Goal: Share content: Share content

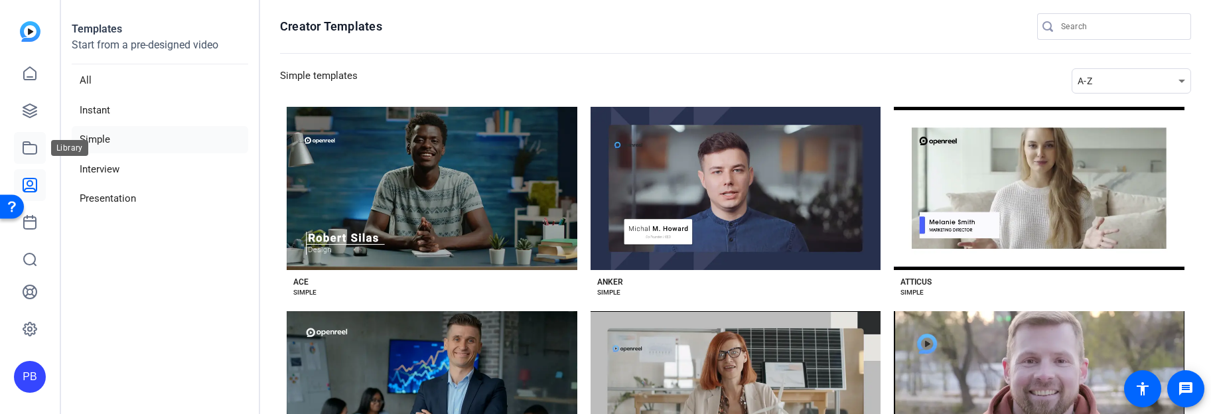
click at [36, 151] on icon at bounding box center [29, 148] width 13 height 12
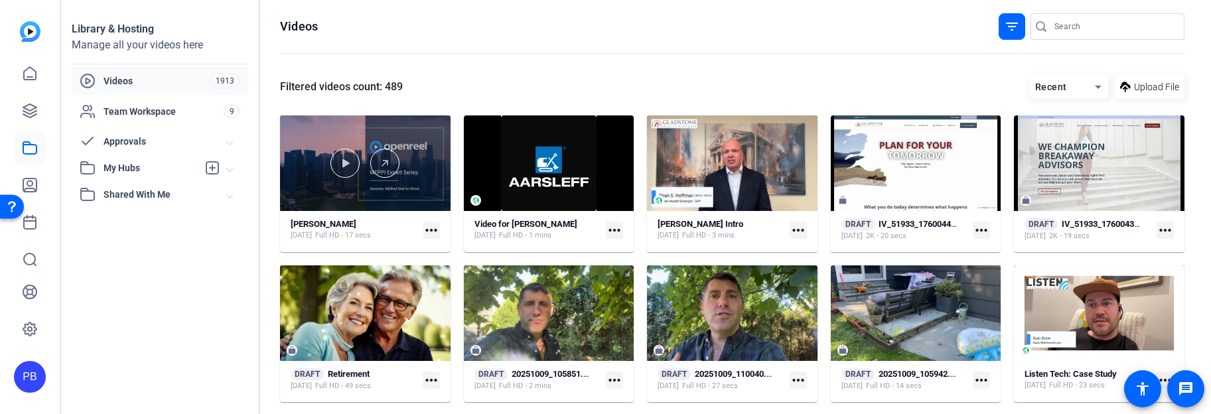
click at [382, 202] on div at bounding box center [365, 163] width 171 height 96
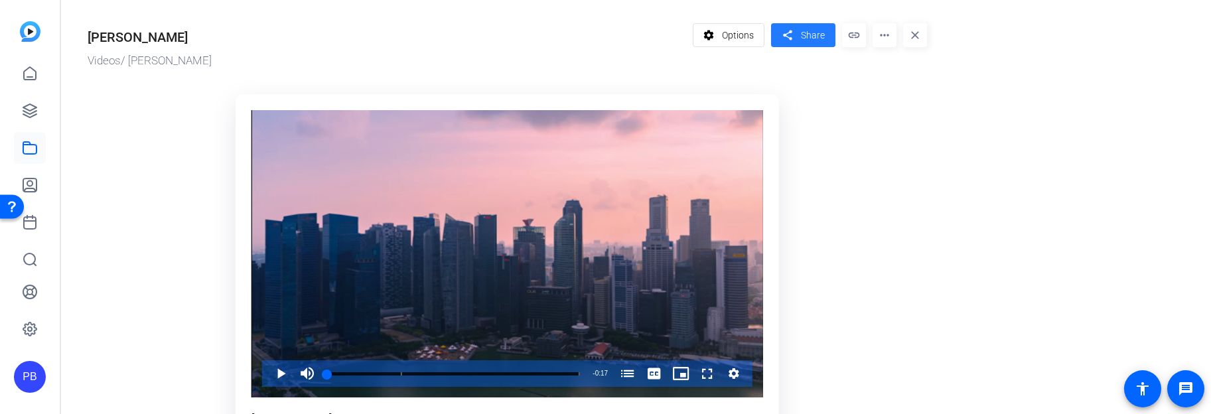
click at [810, 29] on span "Share" at bounding box center [813, 36] width 24 height 14
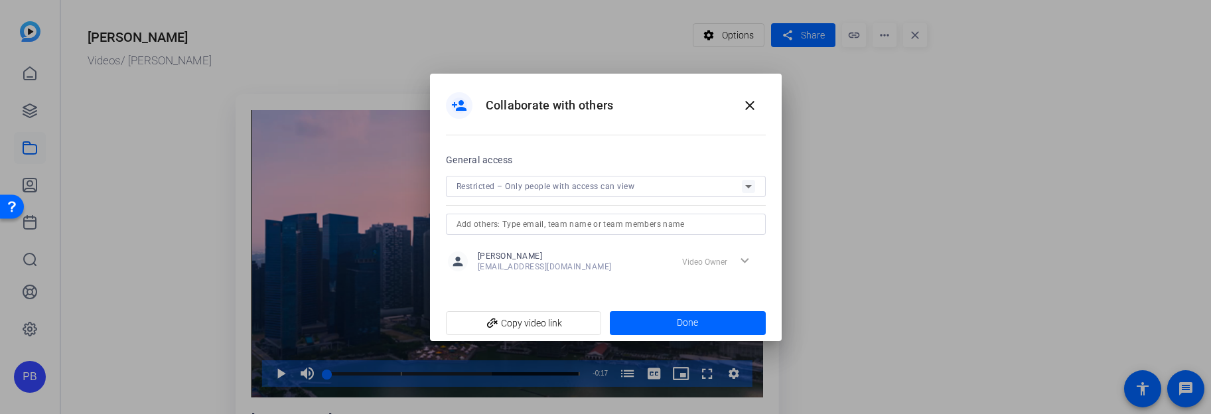
click at [585, 173] on div "General access Restricted – Only people with access can view" at bounding box center [606, 193] width 320 height 83
click at [586, 183] on span "Restricted – Only people with access can view" at bounding box center [546, 186] width 178 height 9
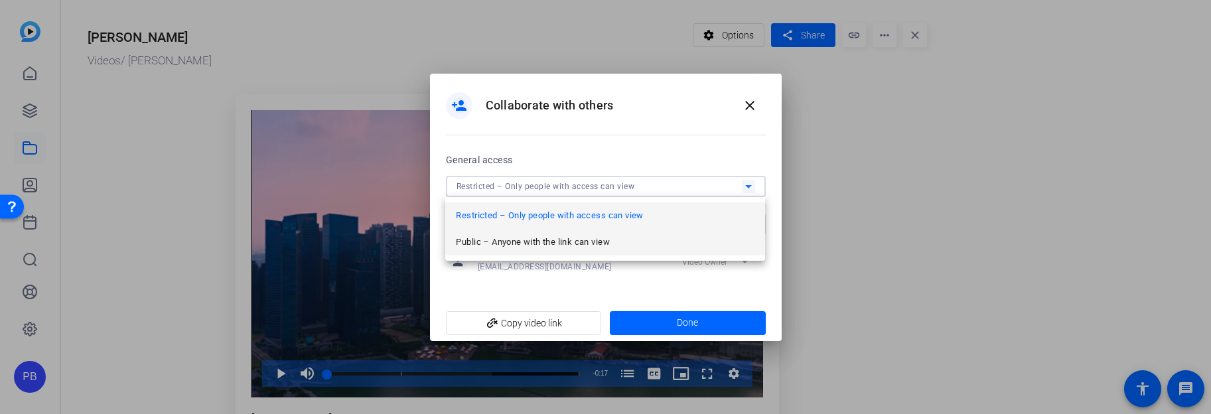
click at [565, 232] on mat-option "Public – Anyone with the link can view" at bounding box center [605, 242] width 320 height 27
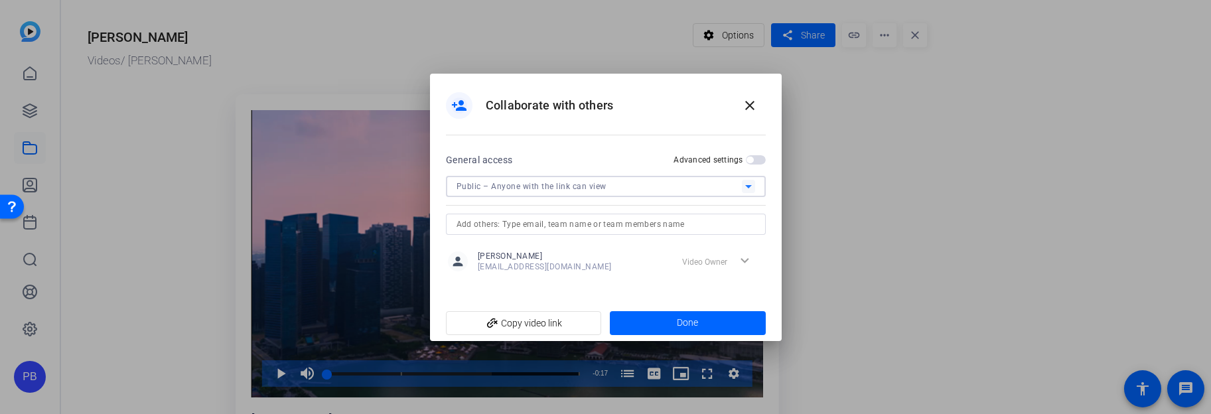
click at [602, 191] on div "Public – Anyone with the link can view" at bounding box center [599, 186] width 285 height 17
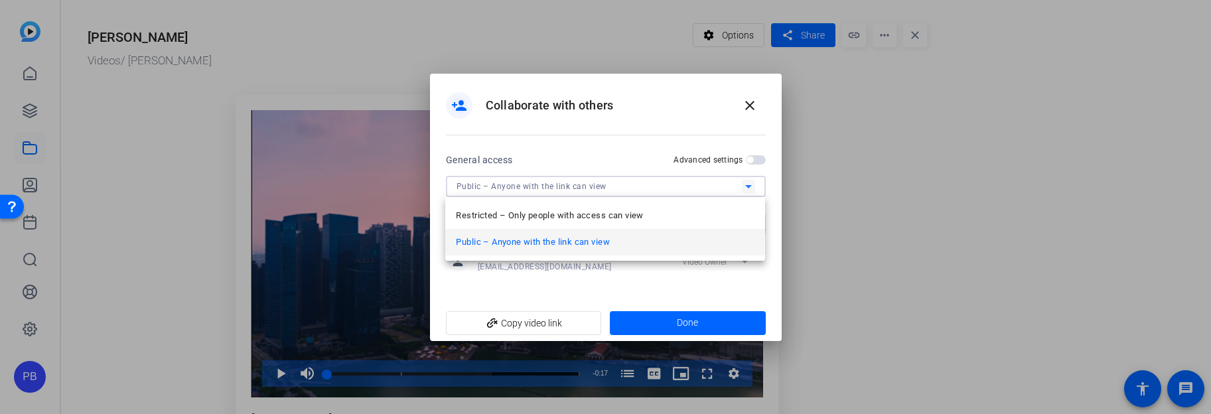
click at [602, 188] on div at bounding box center [605, 207] width 1211 height 414
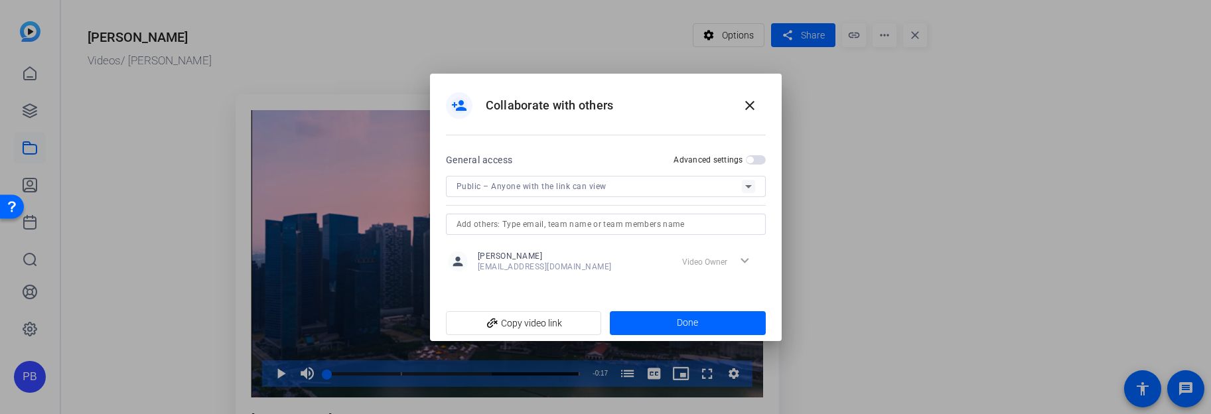
click at [602, 188] on span "Public – Anyone with the link can view" at bounding box center [532, 186] width 150 height 9
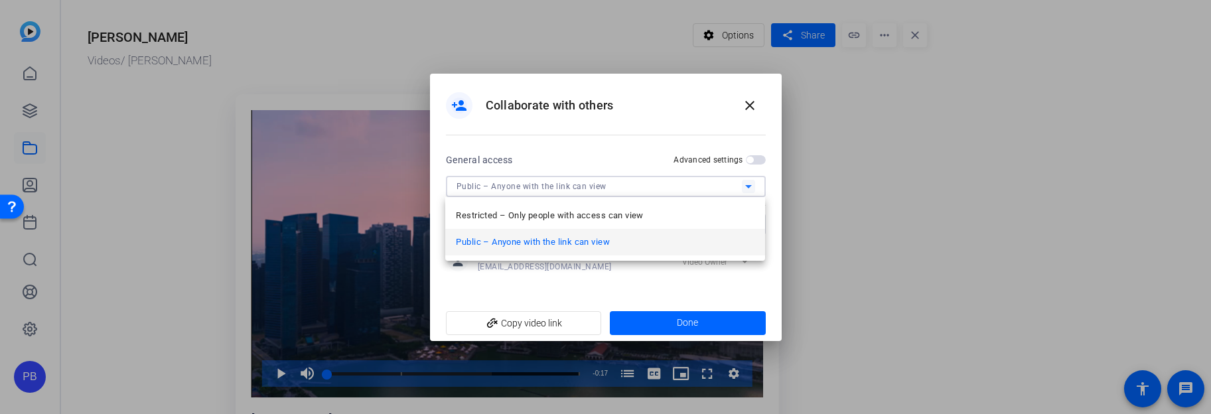
click at [604, 251] on mat-option "Public – Anyone with the link can view" at bounding box center [605, 242] width 320 height 27
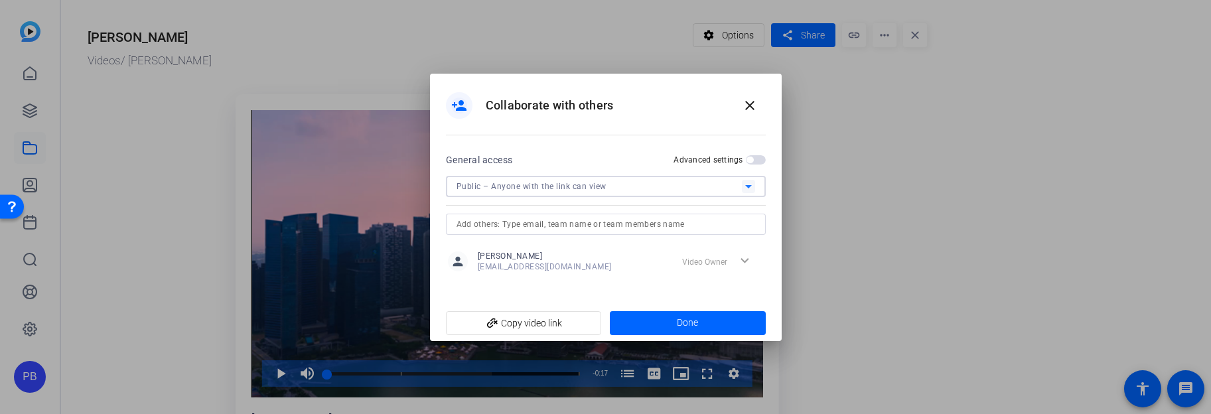
click at [754, 156] on span "button" at bounding box center [756, 159] width 20 height 9
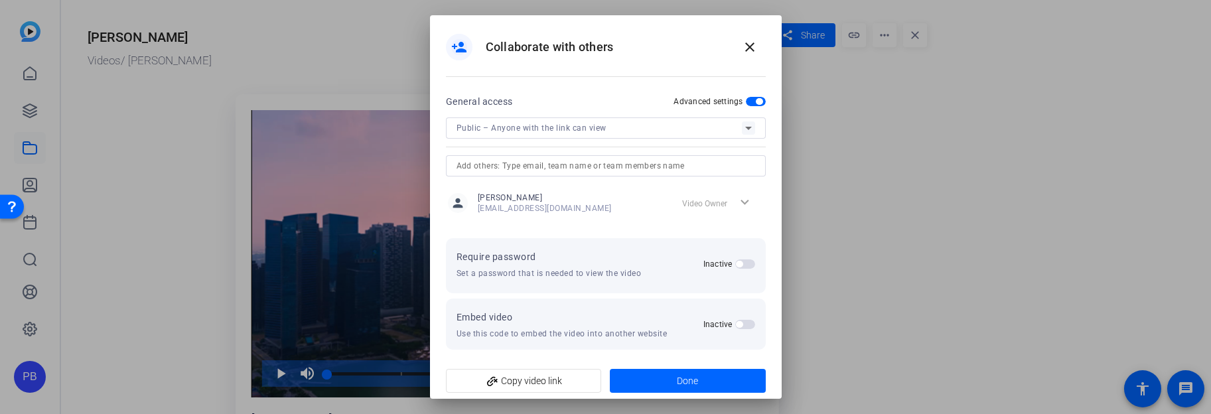
click at [737, 267] on span "button" at bounding box center [745, 263] width 20 height 9
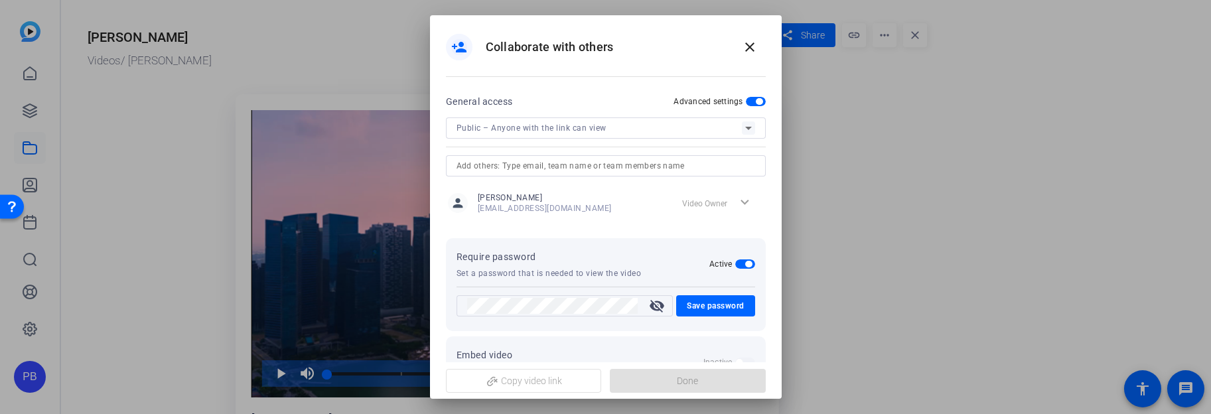
click at [658, 309] on mat-icon "visibility_off" at bounding box center [657, 306] width 32 height 16
click at [394, 297] on div "person_add Collaborate with others close General access Advanced settings Publi…" at bounding box center [605, 207] width 1211 height 414
click at [700, 305] on span "Save password" at bounding box center [716, 306] width 58 height 16
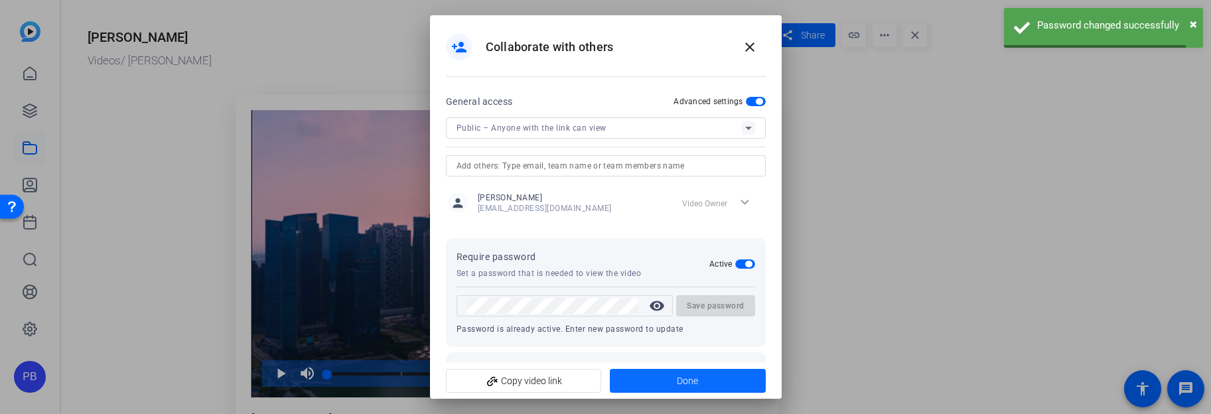
click at [693, 378] on span "Done" at bounding box center [687, 381] width 21 height 14
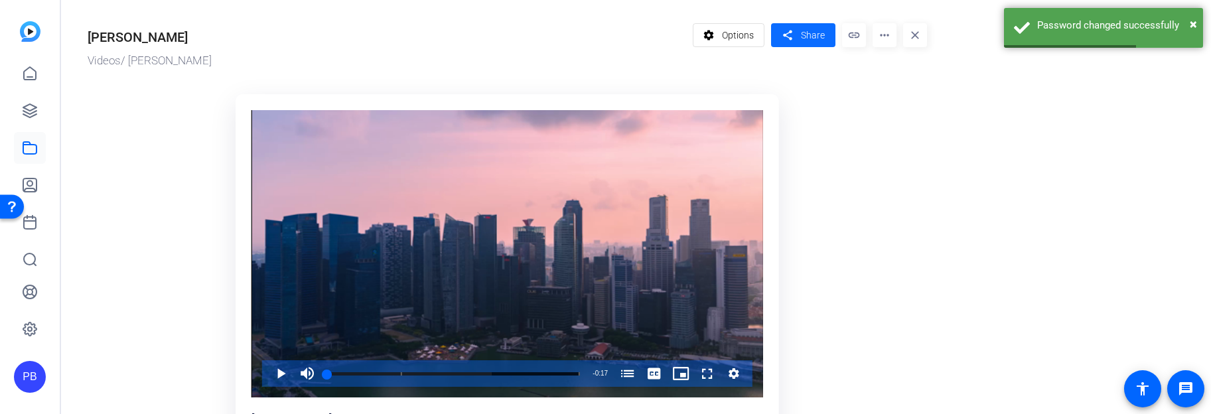
click at [787, 38] on mat-icon "share" at bounding box center [787, 36] width 17 height 18
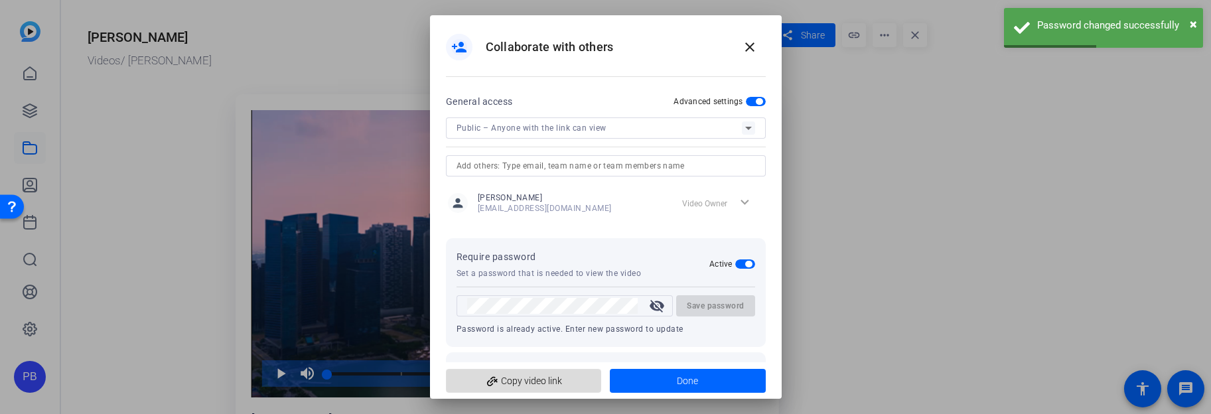
click at [567, 372] on span "add_link Copy video link" at bounding box center [524, 380] width 135 height 25
click at [918, 214] on div at bounding box center [605, 207] width 1211 height 414
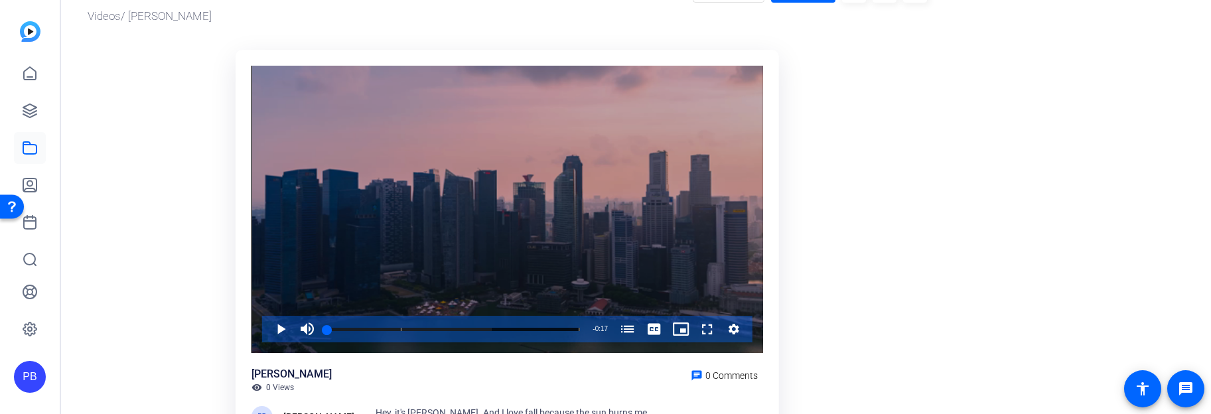
scroll to position [36, 0]
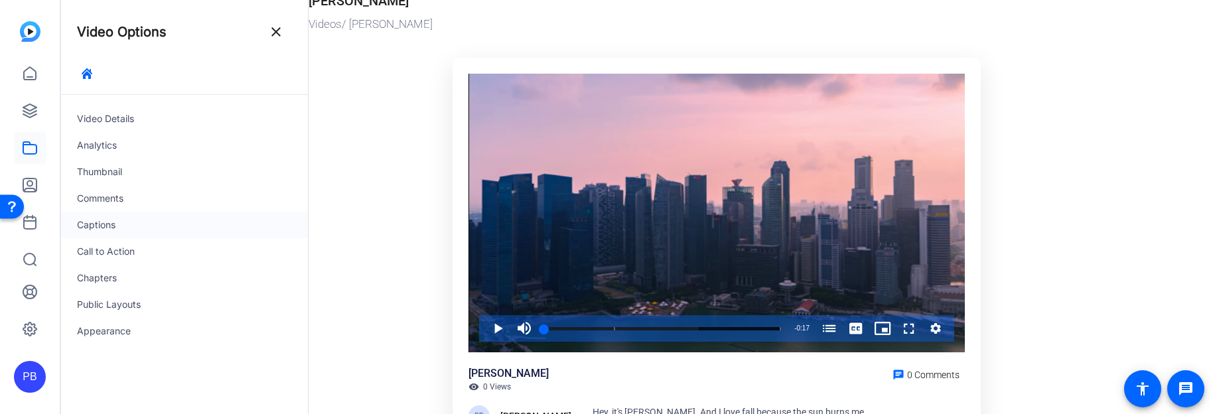
click at [146, 216] on div "Captions" at bounding box center [184, 225] width 247 height 27
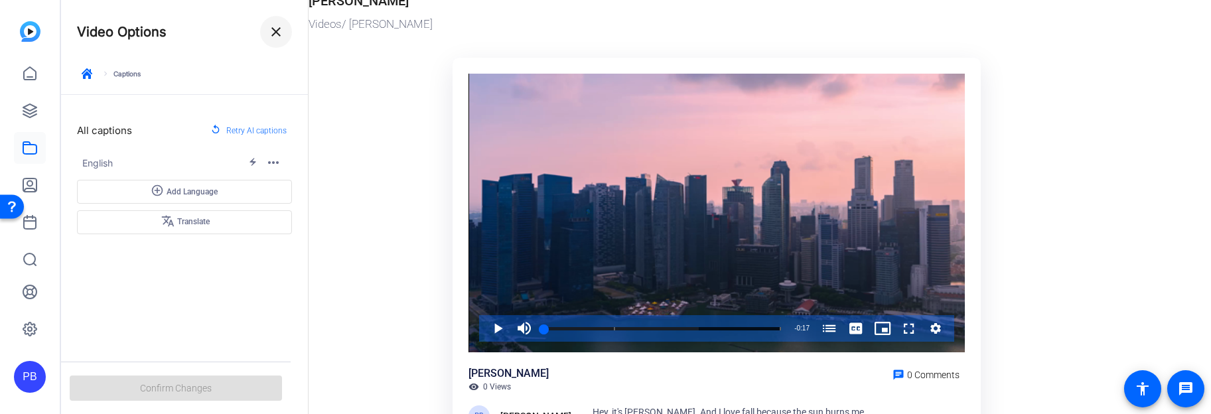
click at [278, 41] on span at bounding box center [276, 32] width 32 height 32
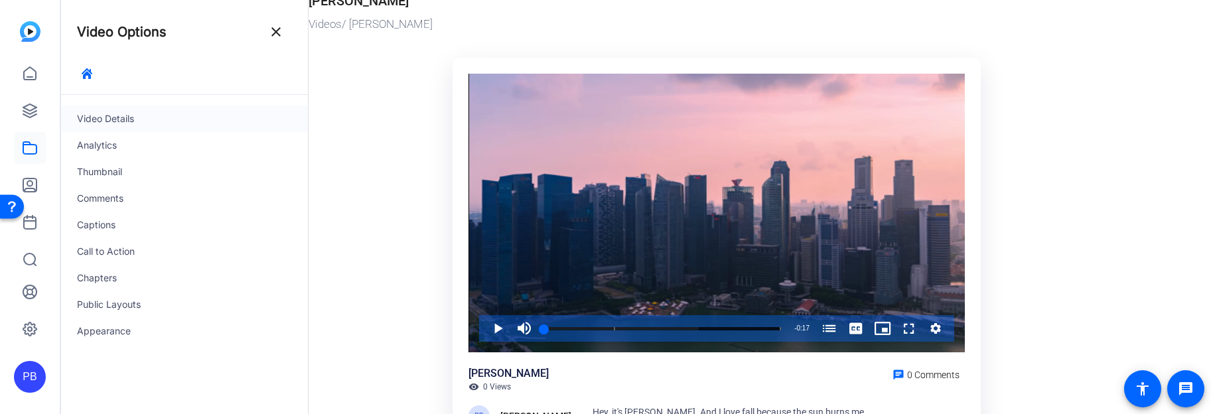
click at [190, 118] on div "Video Details" at bounding box center [184, 119] width 247 height 27
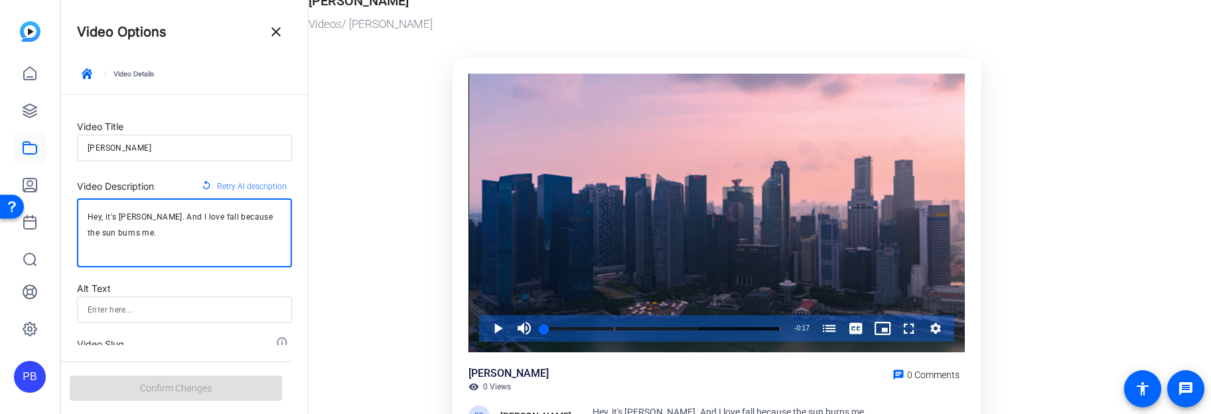
click at [129, 216] on textarea "Hey, it's [PERSON_NAME]. And I love fall because the sun burns me." at bounding box center [185, 233] width 194 height 48
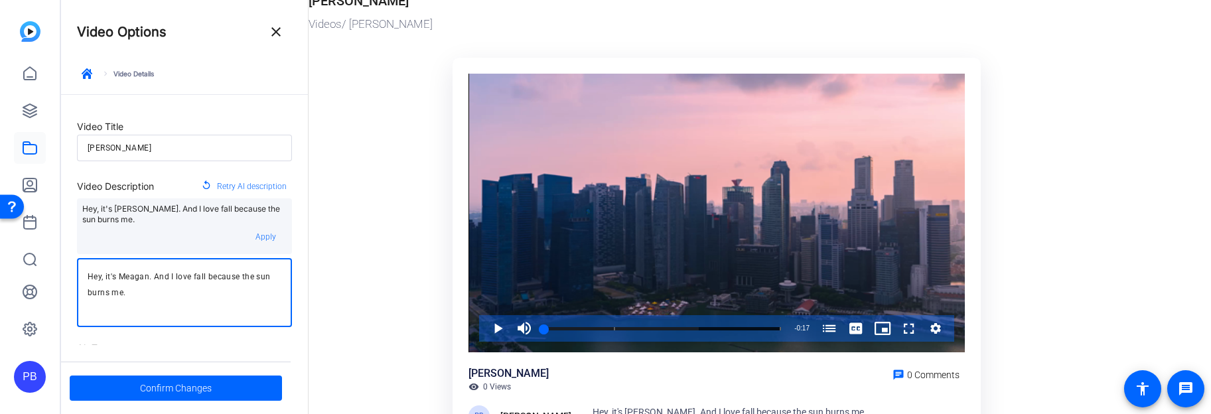
drag, startPoint x: 169, startPoint y: 293, endPoint x: 46, endPoint y: 268, distance: 125.3
click at [46, 268] on mat-sidenav-container "PB Video Options close keyboard_arrow_right Video Details Video Title Meagan Sa…" at bounding box center [605, 207] width 1211 height 414
type textarea "Favorite Season Explainer"
click at [131, 382] on span at bounding box center [176, 388] width 212 height 32
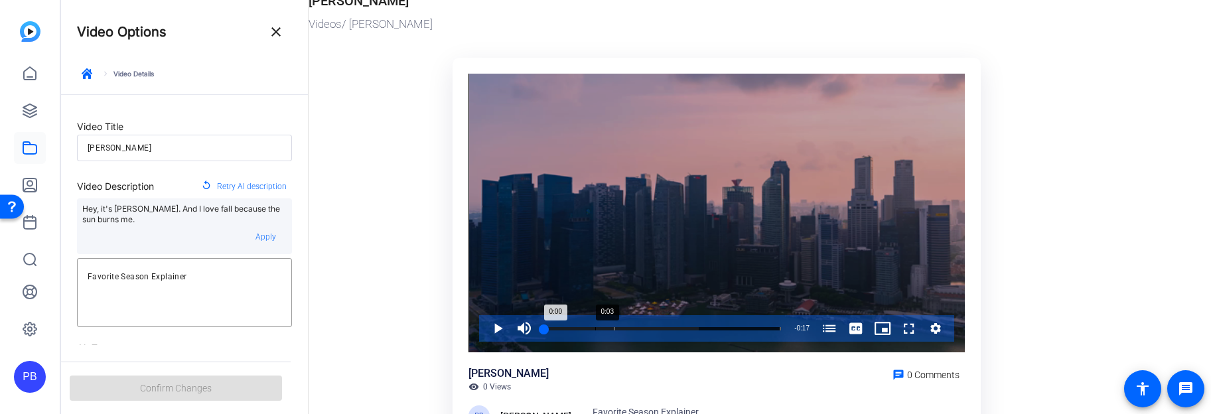
click at [597, 327] on div "Loaded : 65.25% 0:03 0:00 Fall Is Here (00:05)" at bounding box center [662, 328] width 237 height 3
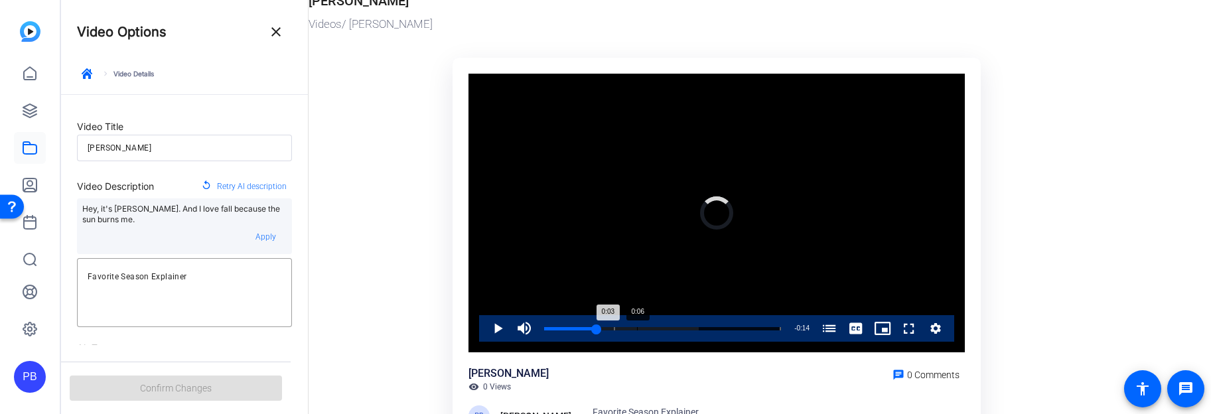
click at [636, 326] on div "Loaded : 65.25% 0:06 0:03 Fall Is Here (00:05)" at bounding box center [662, 328] width 250 height 27
click at [281, 40] on span at bounding box center [276, 32] width 32 height 32
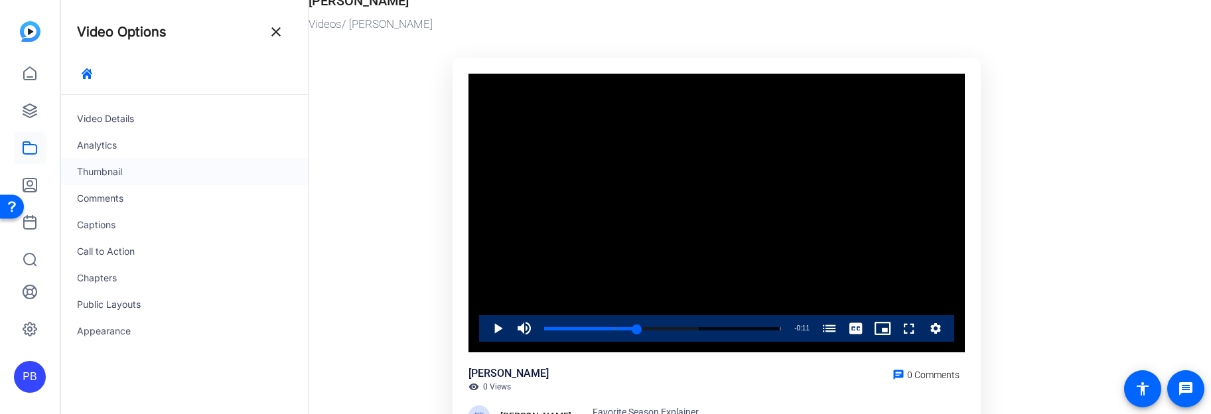
click at [145, 172] on div "Thumbnail" at bounding box center [184, 172] width 247 height 27
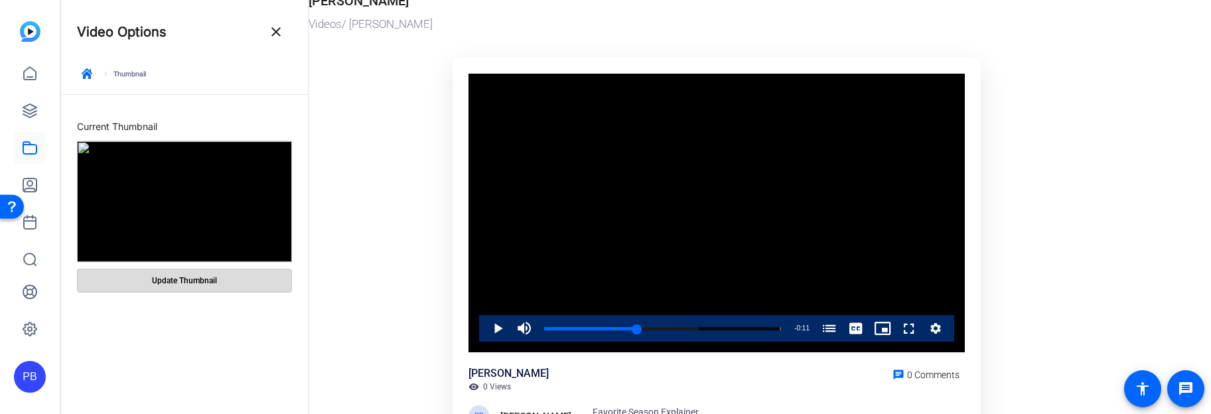
click at [186, 280] on span "Update Thumbnail" at bounding box center [184, 280] width 65 height 11
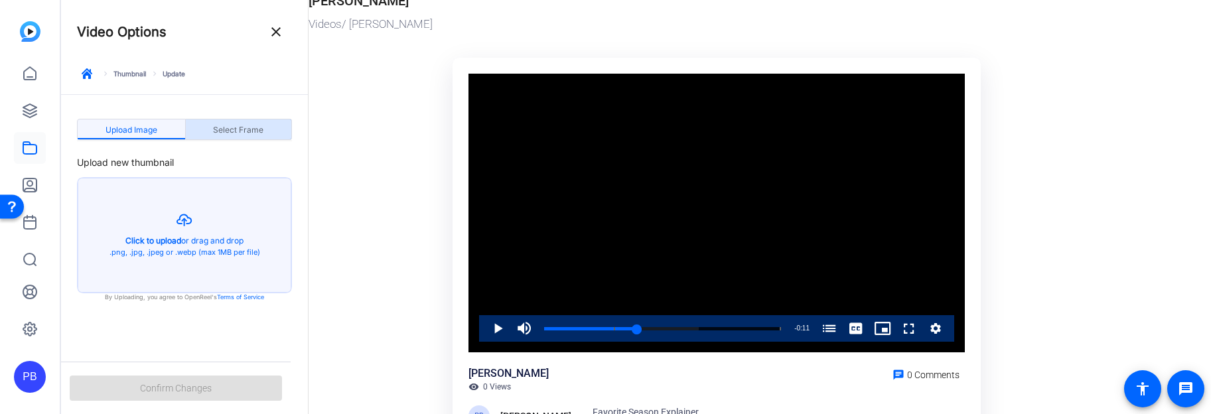
click at [234, 132] on span "Select Frame" at bounding box center [238, 130] width 50 height 8
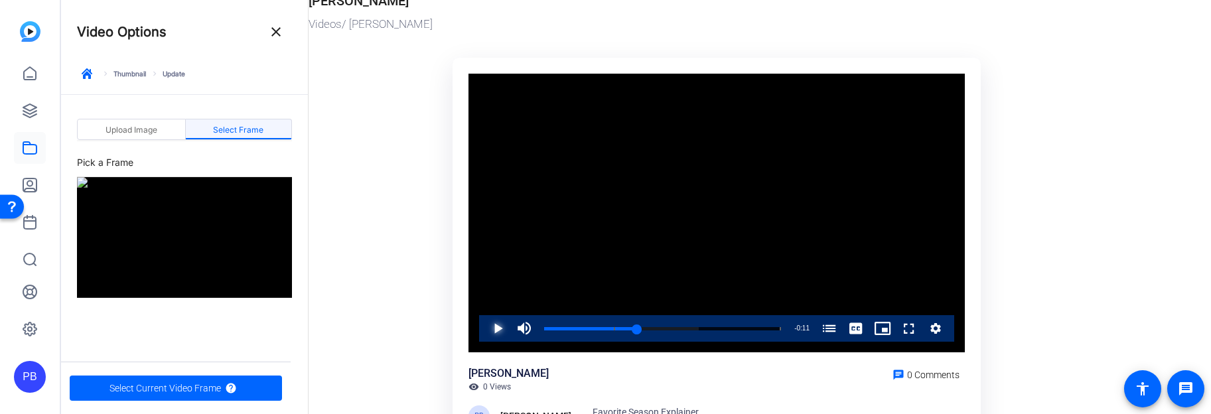
click at [484, 328] on span "Video Player" at bounding box center [484, 328] width 0 height 27
click at [588, 327] on div "0:08" at bounding box center [601, 328] width 115 height 3
click at [581, 328] on div "0:02" at bounding box center [564, 328] width 40 height 3
click at [484, 329] on span "Video Player" at bounding box center [484, 328] width 0 height 27
click at [231, 391] on mat-icon "help" at bounding box center [231, 388] width 12 height 12
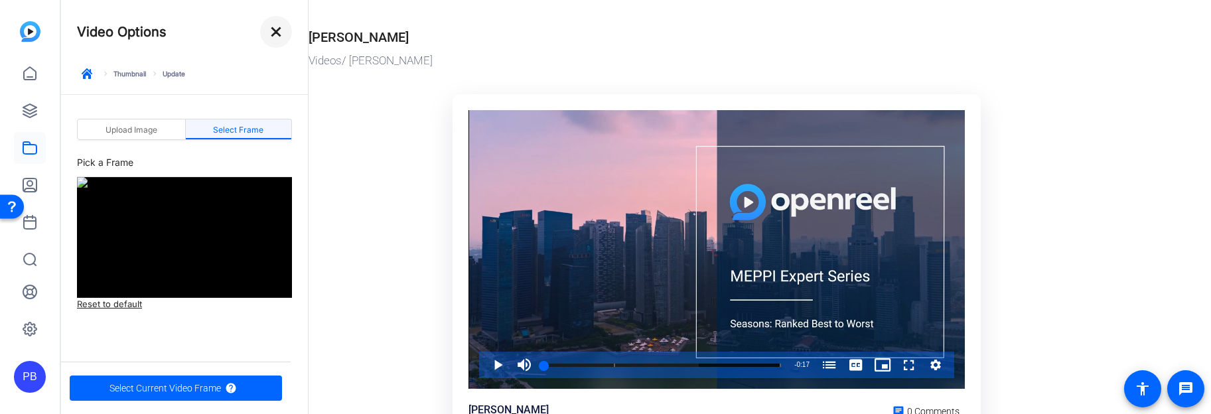
click at [272, 33] on mat-icon "close" at bounding box center [276, 32] width 16 height 16
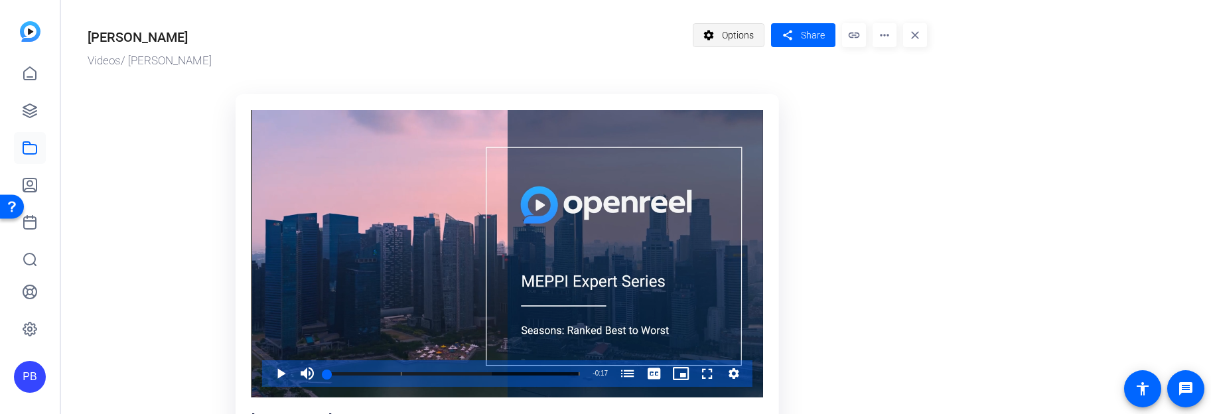
click at [752, 31] on span "Options" at bounding box center [738, 35] width 32 height 25
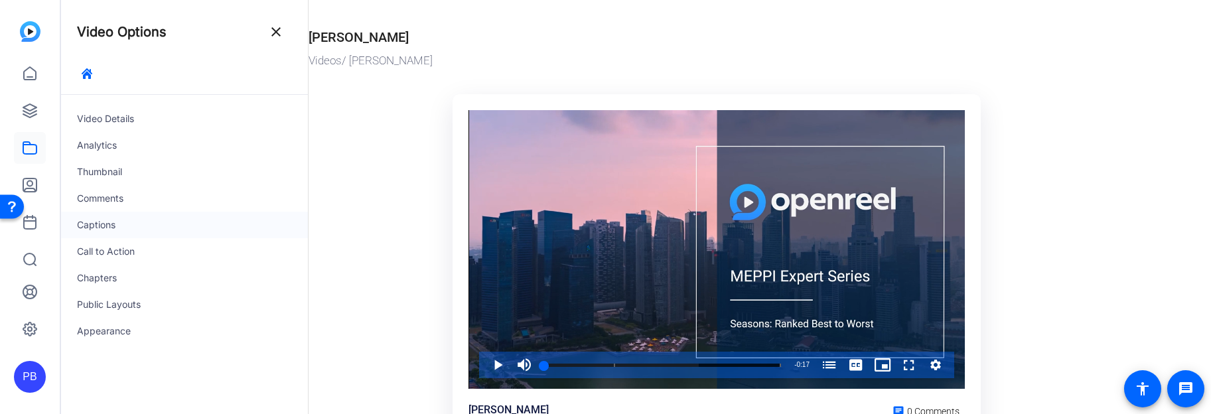
click at [133, 232] on div "Captions" at bounding box center [184, 225] width 247 height 27
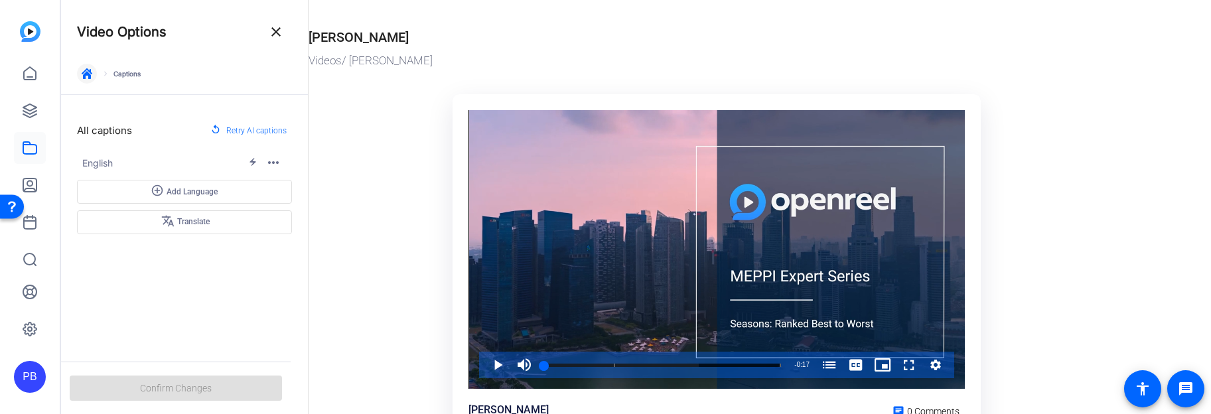
click at [85, 70] on icon "button" at bounding box center [87, 73] width 11 height 11
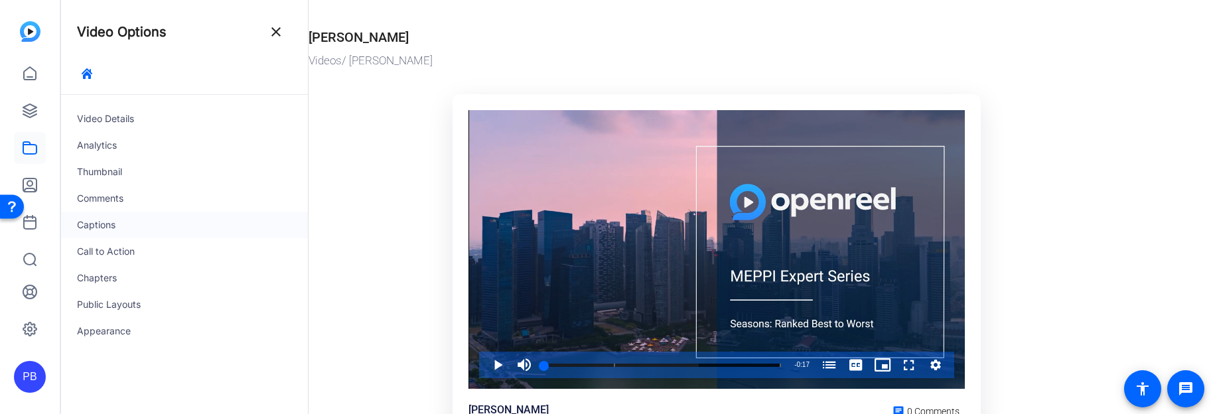
click at [153, 223] on div "Captions" at bounding box center [184, 225] width 247 height 27
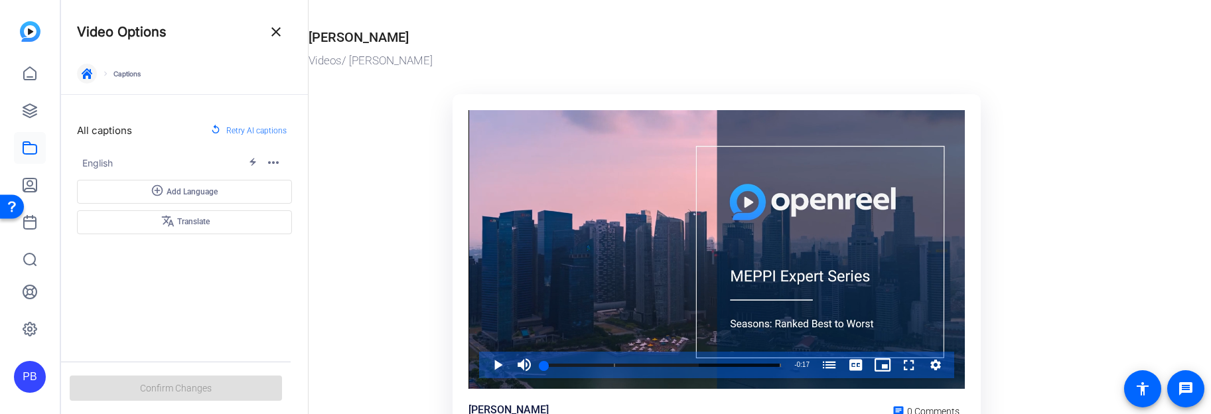
click at [72, 78] on span "button" at bounding box center [87, 74] width 32 height 32
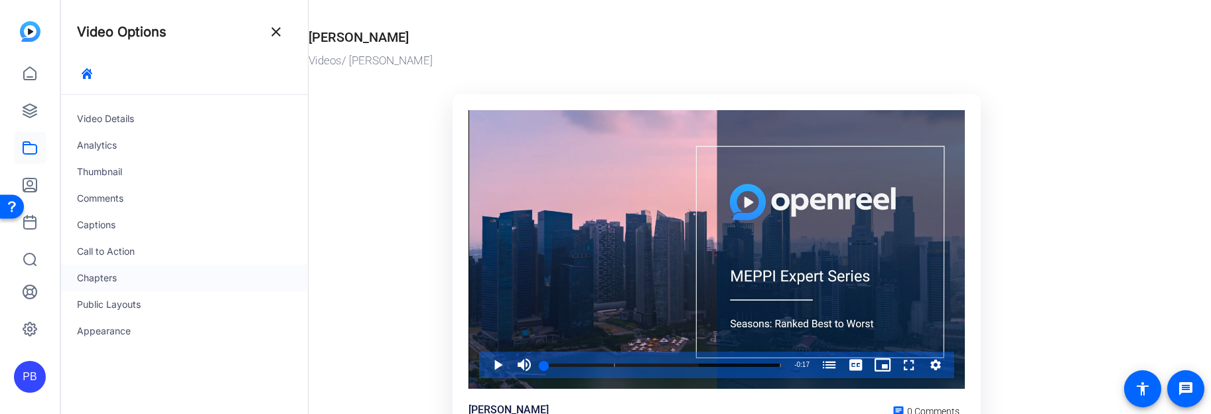
click at [163, 274] on div "Chapters" at bounding box center [184, 278] width 247 height 27
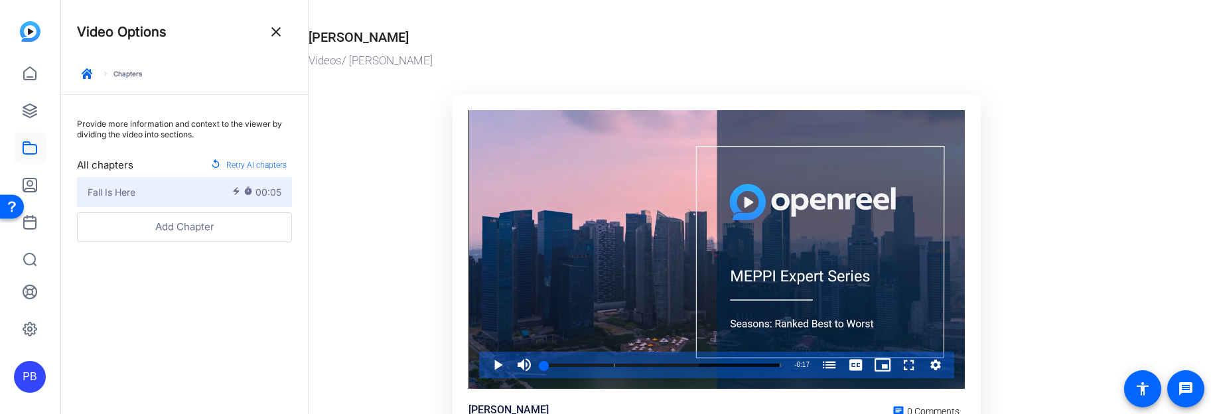
click at [261, 197] on span "00:05" at bounding box center [268, 192] width 26 height 14
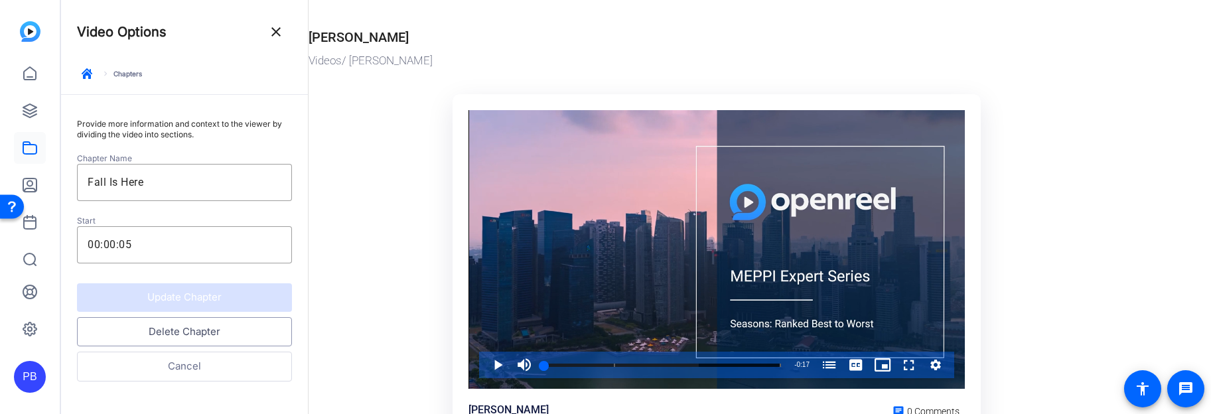
click at [237, 326] on button "Delete Chapter" at bounding box center [184, 332] width 215 height 30
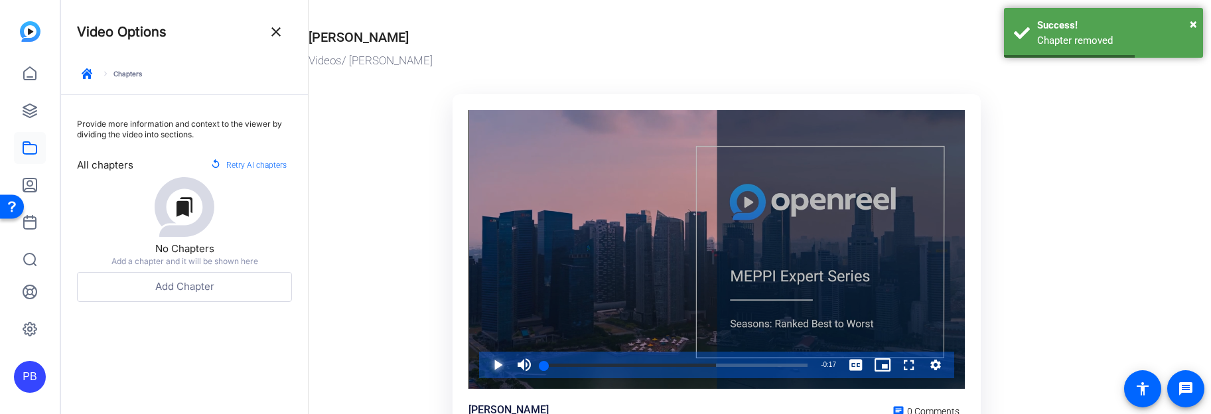
click at [484, 364] on span "Video Player" at bounding box center [484, 365] width 0 height 27
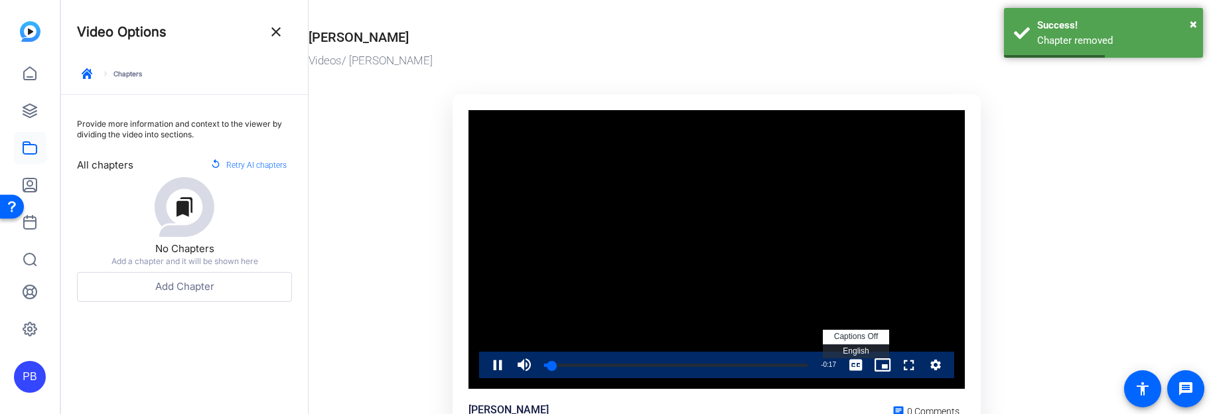
click at [855, 366] on span "Video Player" at bounding box center [856, 365] width 27 height 27
click at [857, 352] on span "English Captions" at bounding box center [856, 350] width 26 height 9
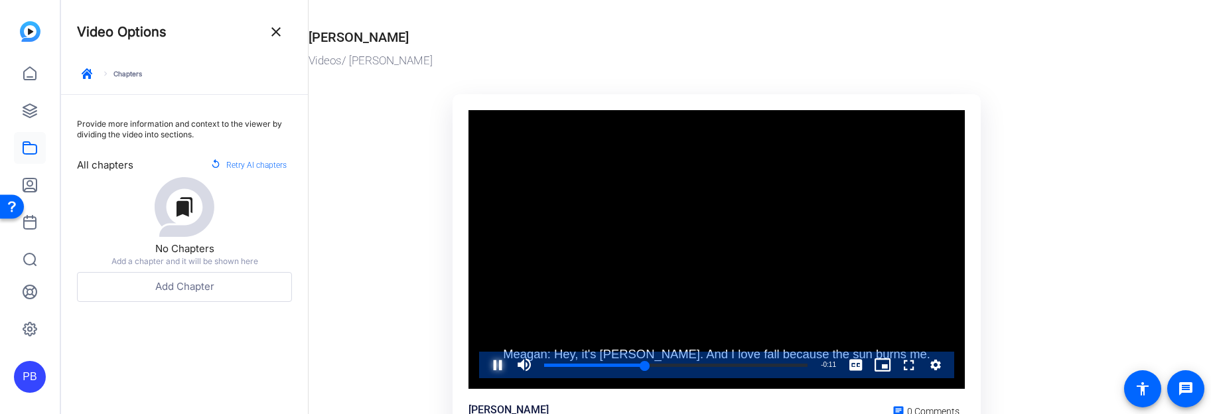
click at [484, 361] on span "Video Player" at bounding box center [484, 365] width 0 height 27
click at [282, 36] on mat-icon "close" at bounding box center [276, 32] width 16 height 16
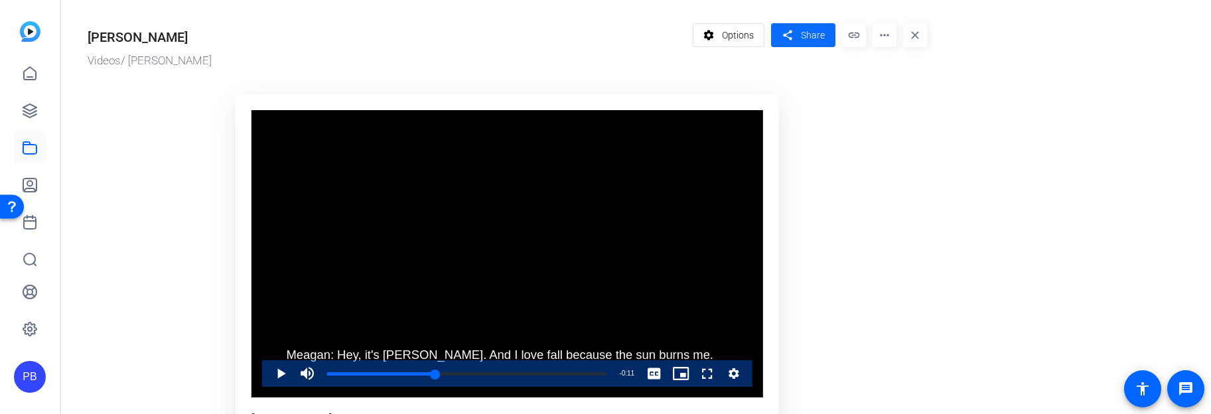
click at [795, 36] on mat-icon "share" at bounding box center [787, 36] width 17 height 18
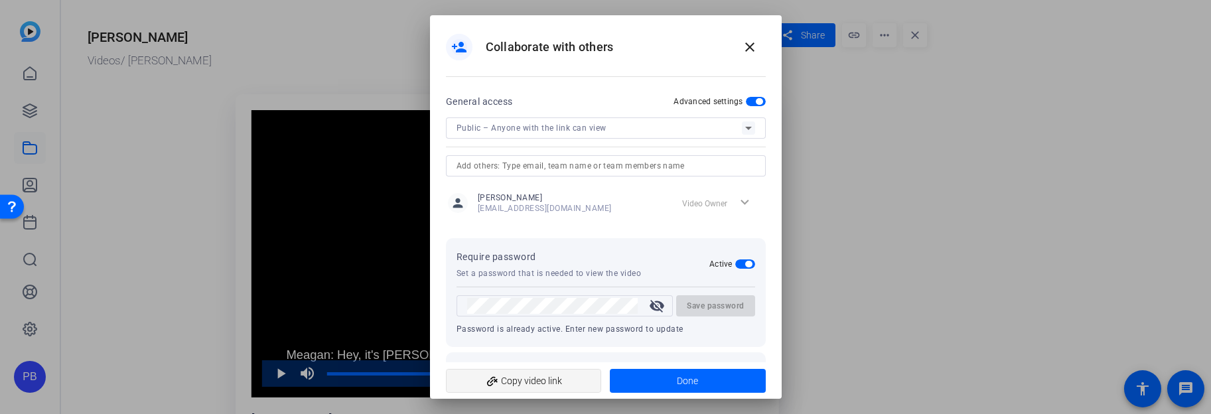
click at [535, 377] on span "add_link Copy video link" at bounding box center [524, 380] width 135 height 25
